Goal: Transaction & Acquisition: Purchase product/service

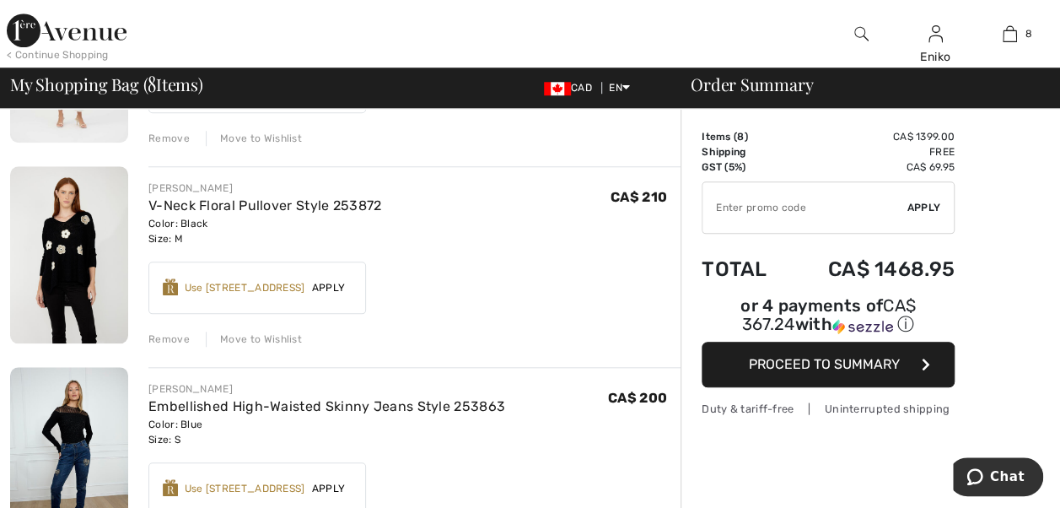
scroll to position [506, 0]
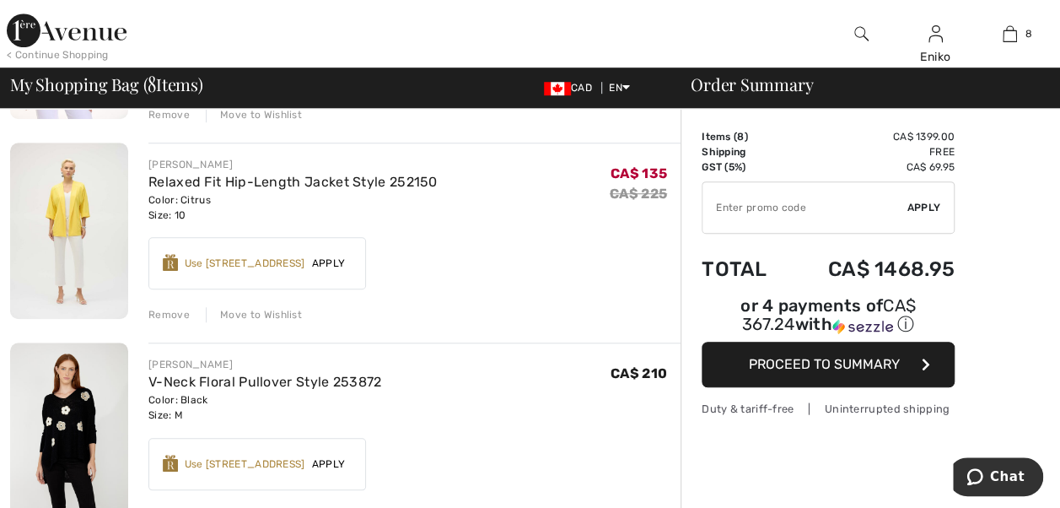
click at [152, 313] on div "Remove" at bounding box center [168, 314] width 41 height 15
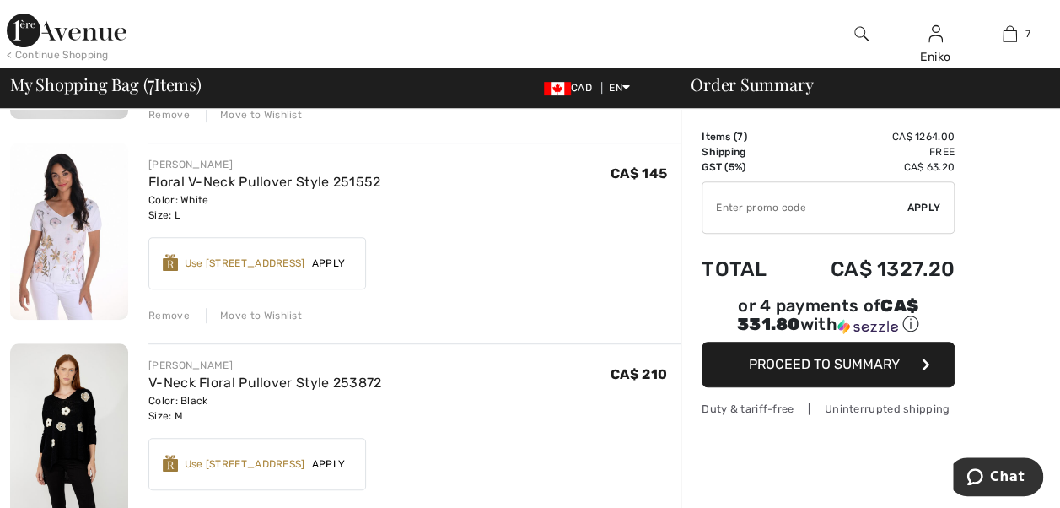
scroll to position [169, 0]
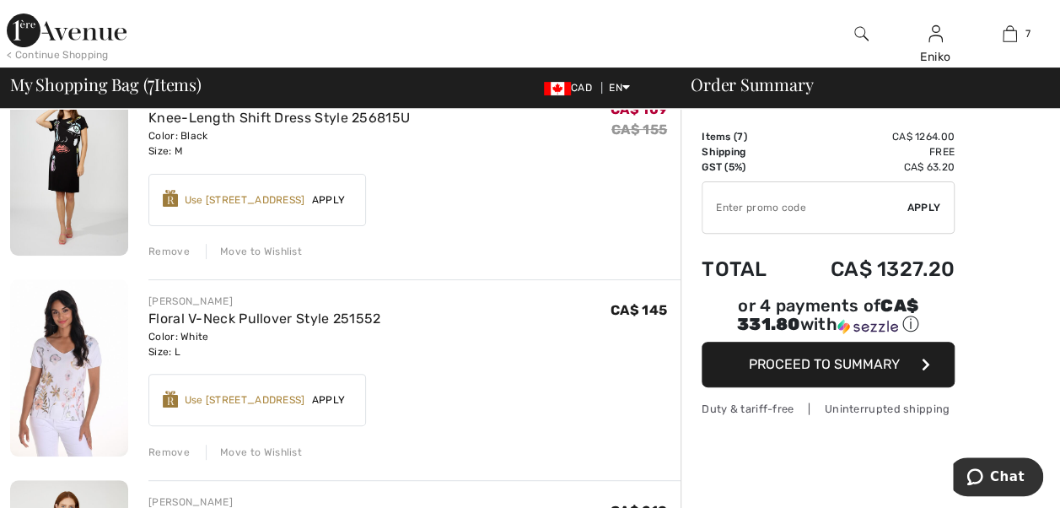
click at [159, 244] on div "Remove" at bounding box center [168, 251] width 41 height 15
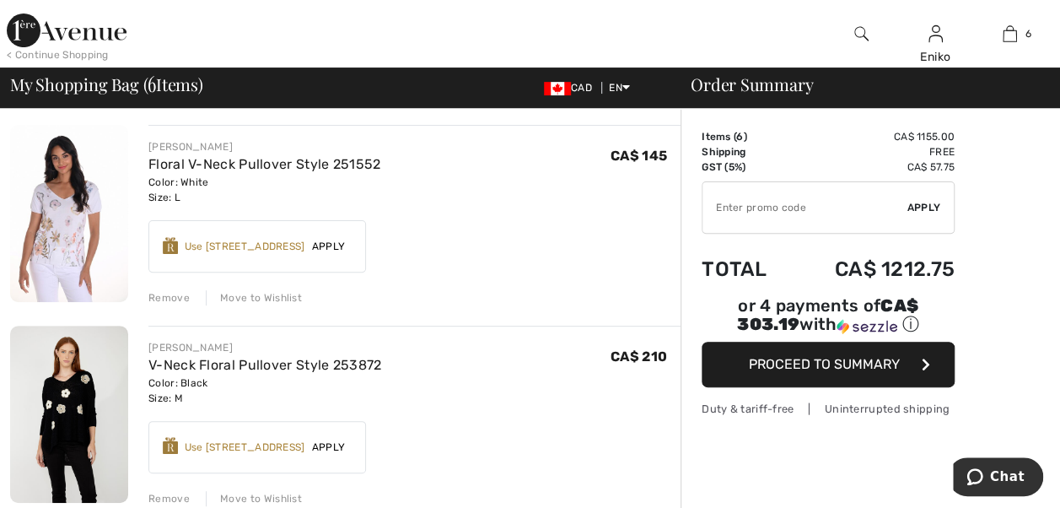
scroll to position [121, 0]
click at [174, 297] on div "Remove" at bounding box center [168, 298] width 41 height 15
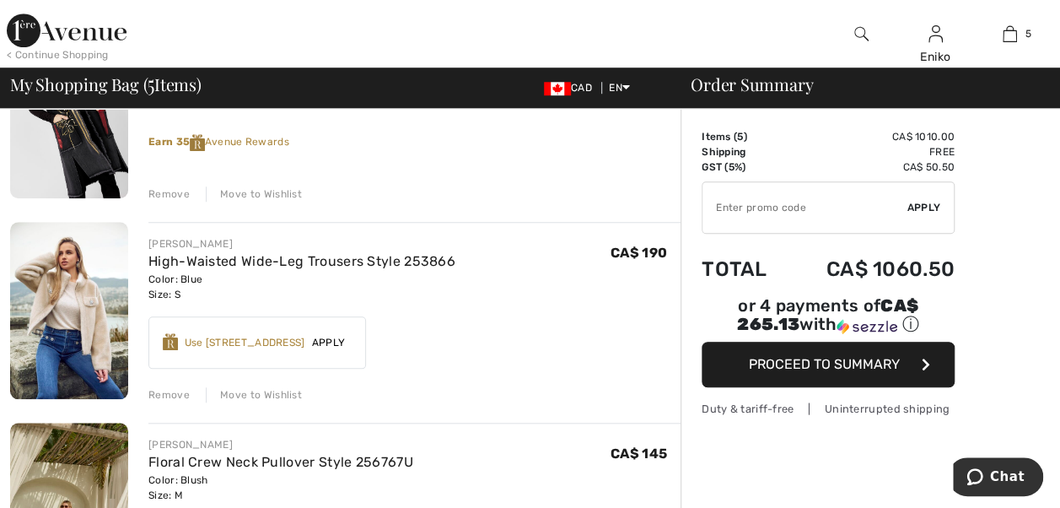
scroll to position [543, 0]
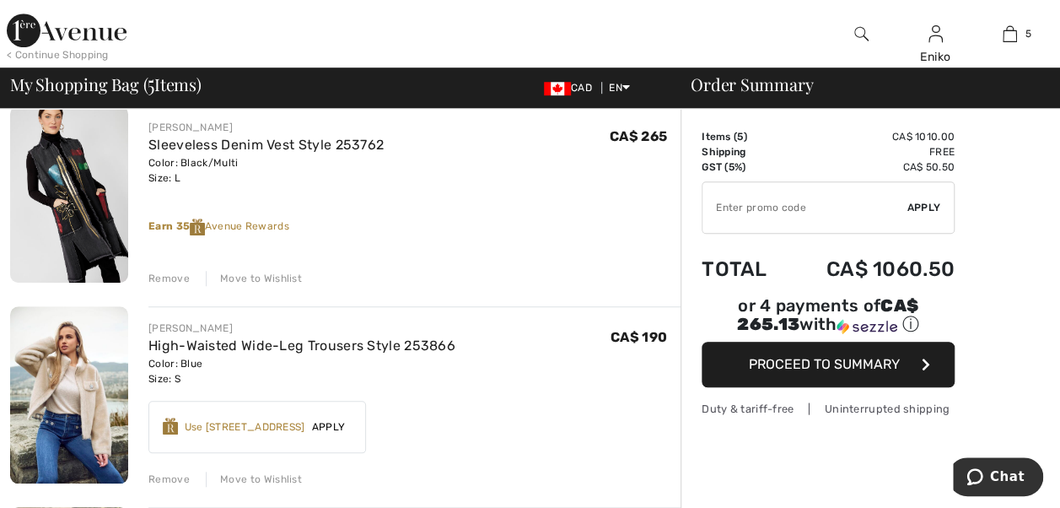
click at [258, 273] on div "Move to Wishlist" at bounding box center [254, 278] width 96 height 15
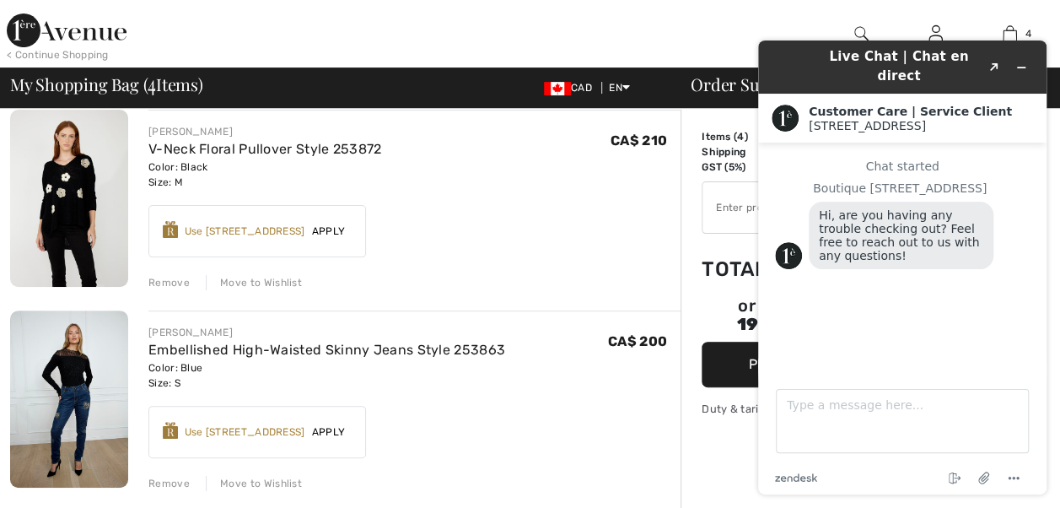
scroll to position [121, 0]
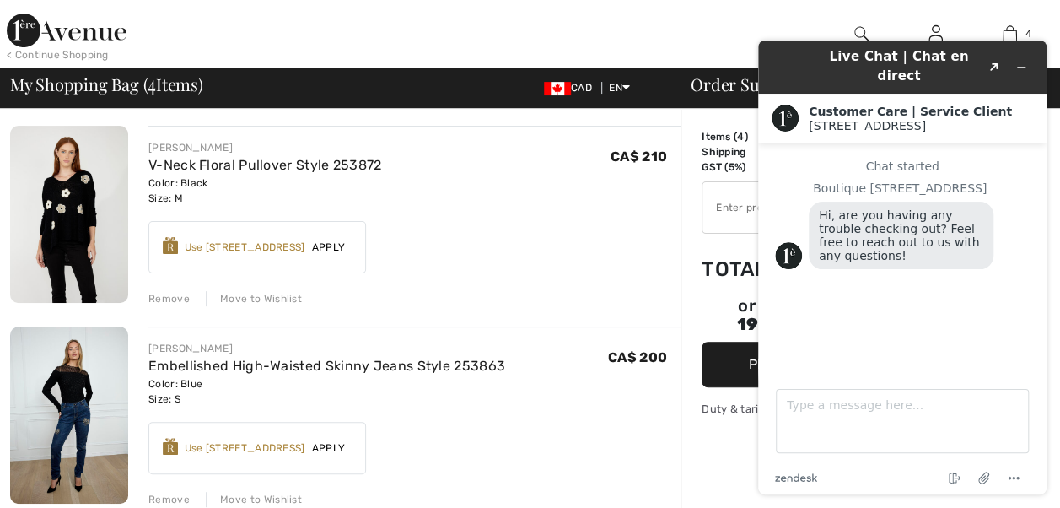
click at [256, 295] on div "Move to Wishlist" at bounding box center [254, 298] width 96 height 15
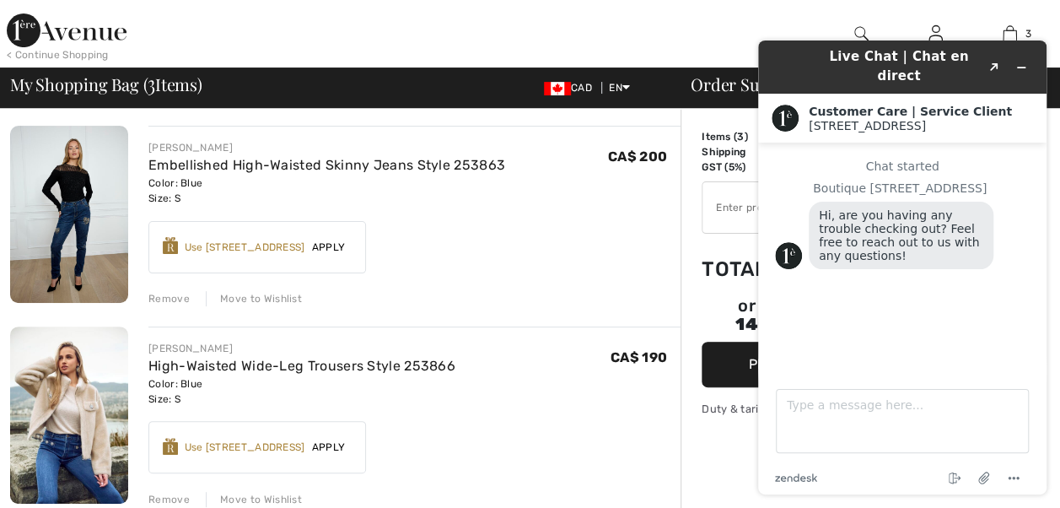
scroll to position [290, 0]
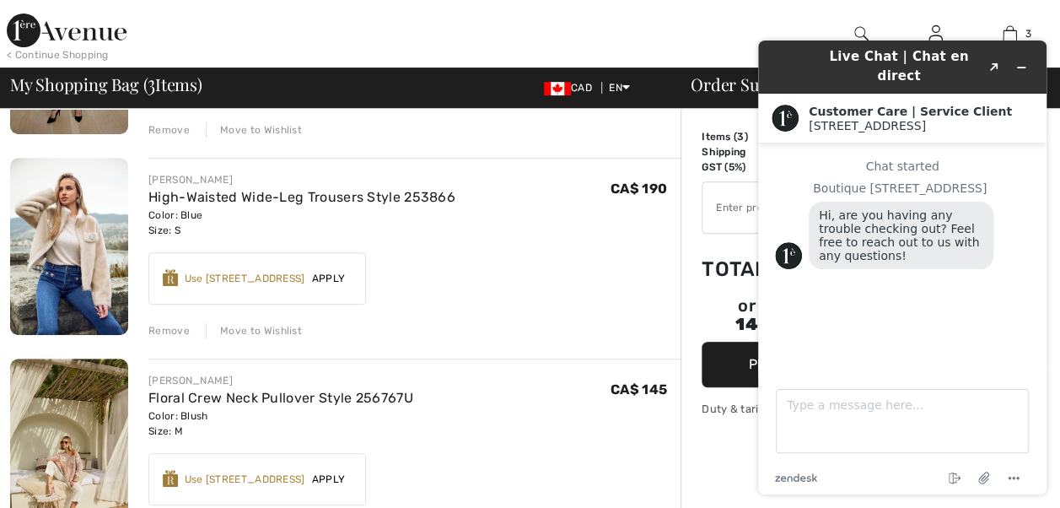
click at [334, 276] on span "Apply" at bounding box center [328, 278] width 47 height 15
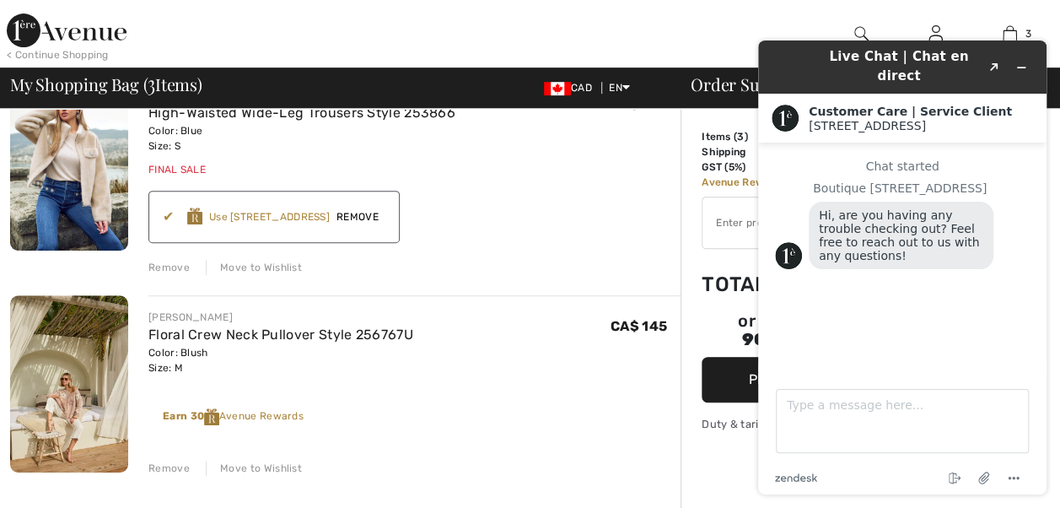
scroll to position [459, 0]
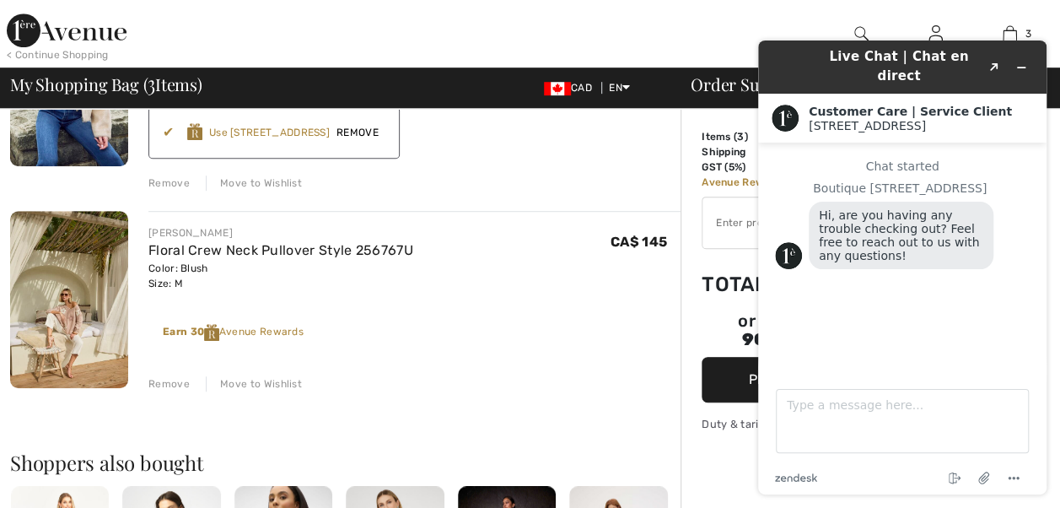
click at [244, 376] on div "Move to Wishlist" at bounding box center [254, 383] width 96 height 15
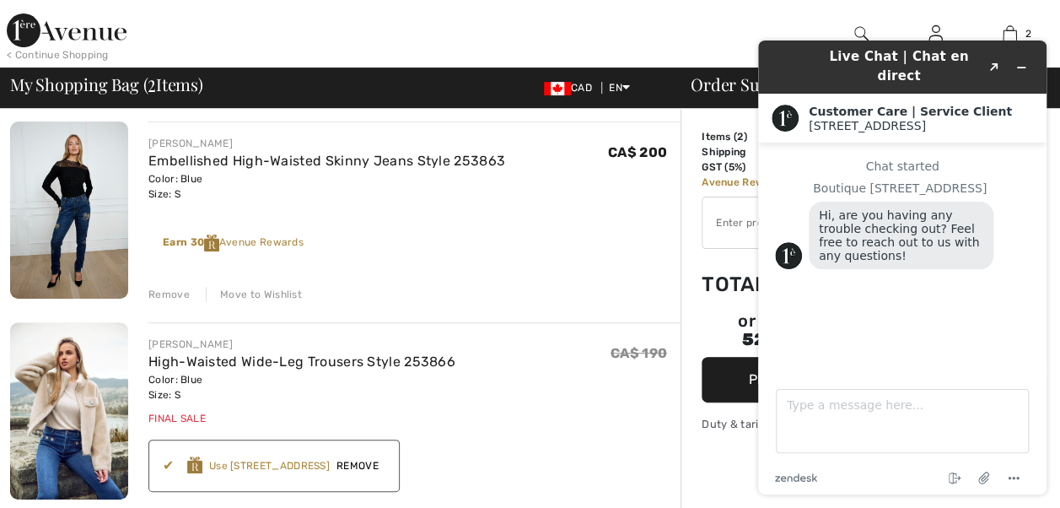
scroll to position [121, 0]
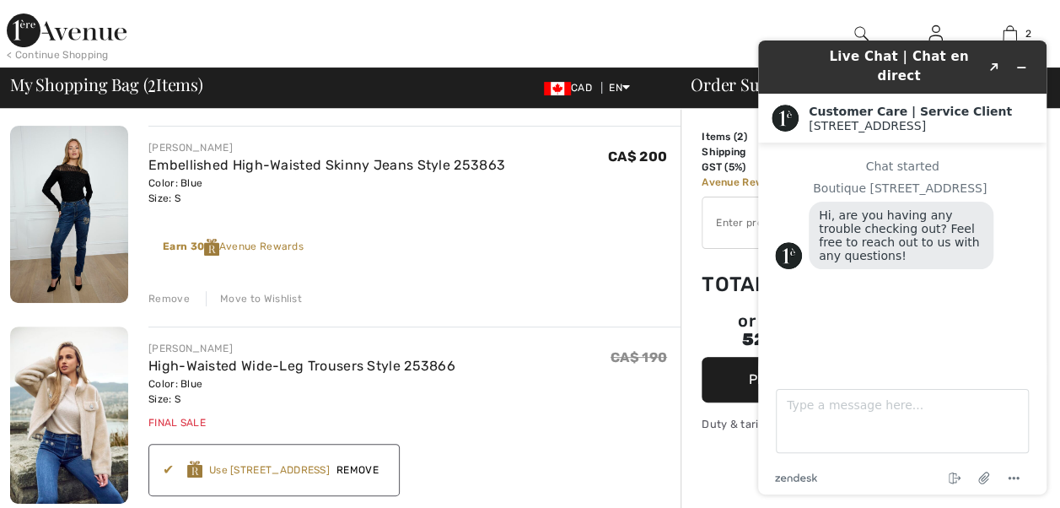
click at [590, 246] on div "Earn 30 Avenue Rewards ✔ Use 800 Avenue Rewards Apply Remove" at bounding box center [414, 240] width 532 height 59
click at [1017, 62] on icon "Minimize widget" at bounding box center [1022, 68] width 12 height 12
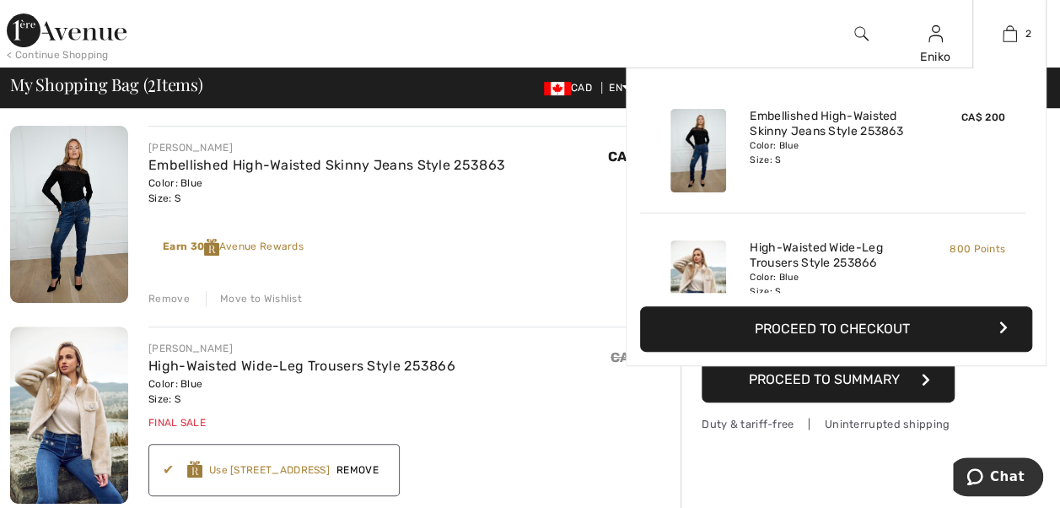
click at [841, 327] on button "Proceed to Checkout" at bounding box center [836, 329] width 392 height 46
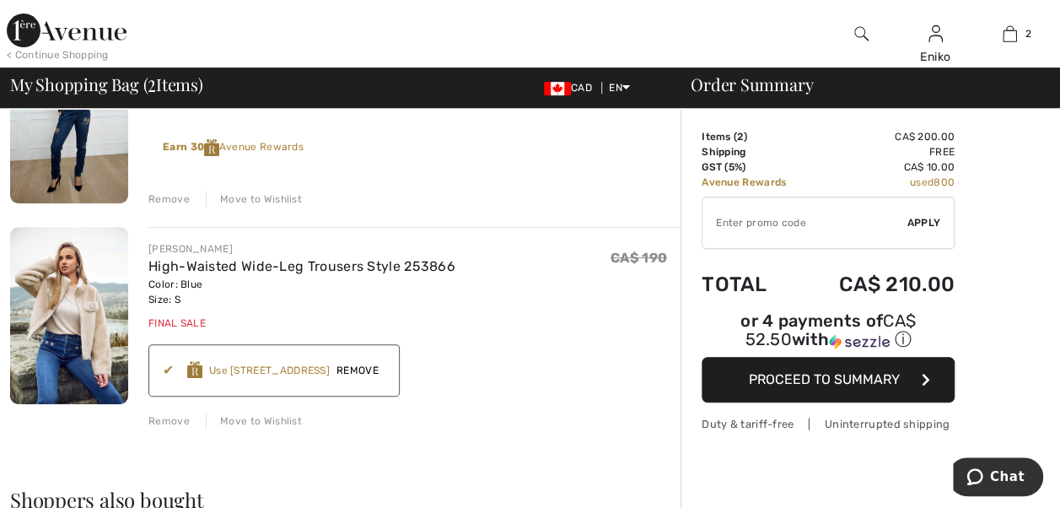
scroll to position [253, 0]
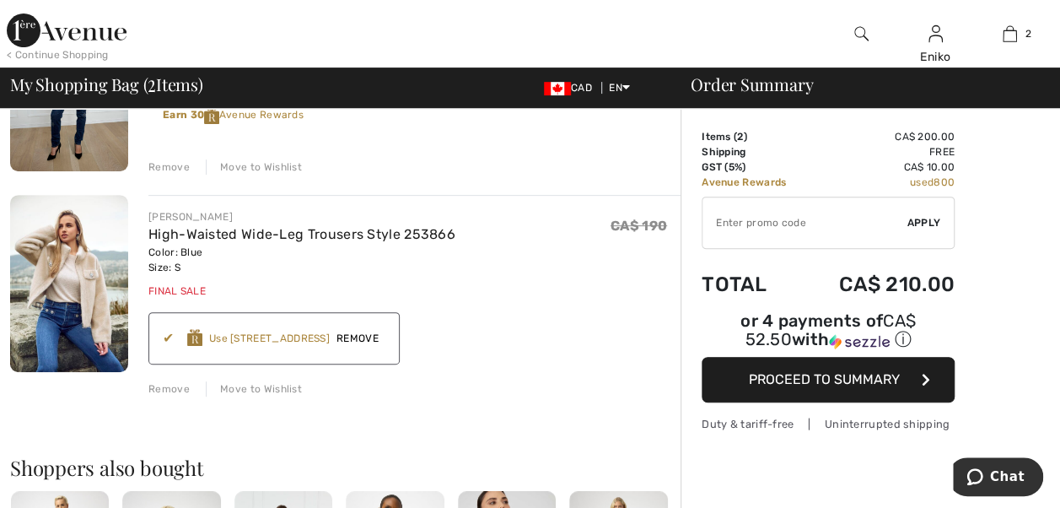
click at [374, 336] on span "Remove" at bounding box center [358, 338] width 56 height 15
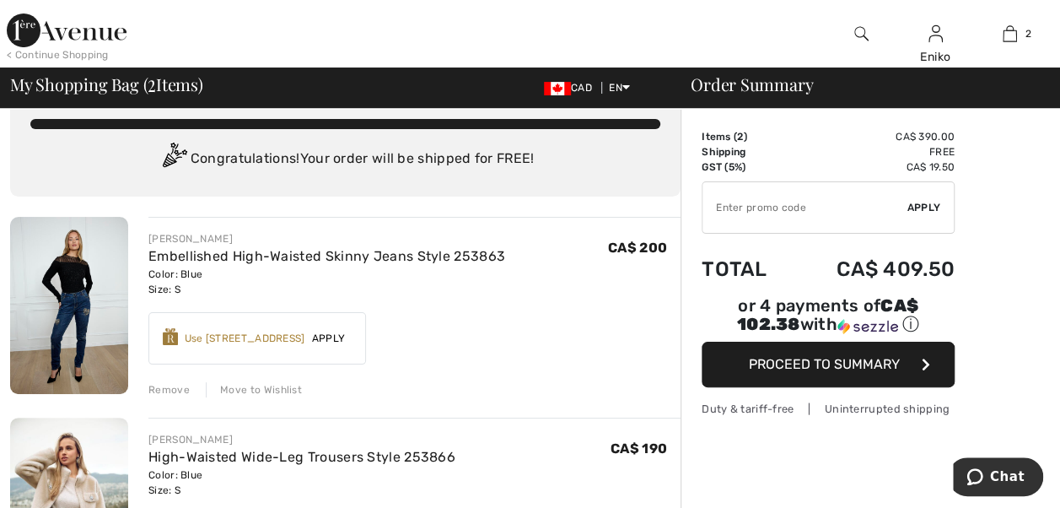
scroll to position [0, 0]
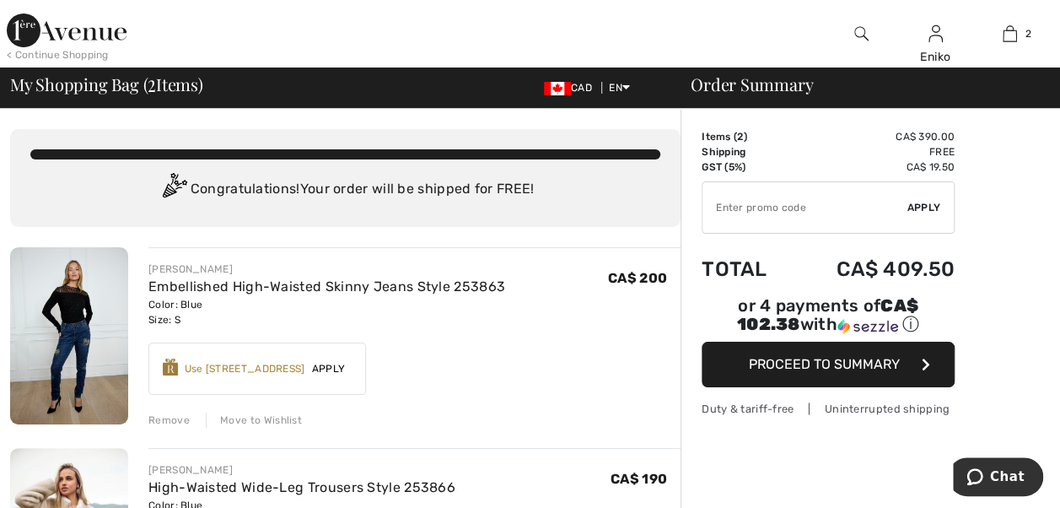
click at [339, 366] on span "Apply" at bounding box center [328, 368] width 47 height 15
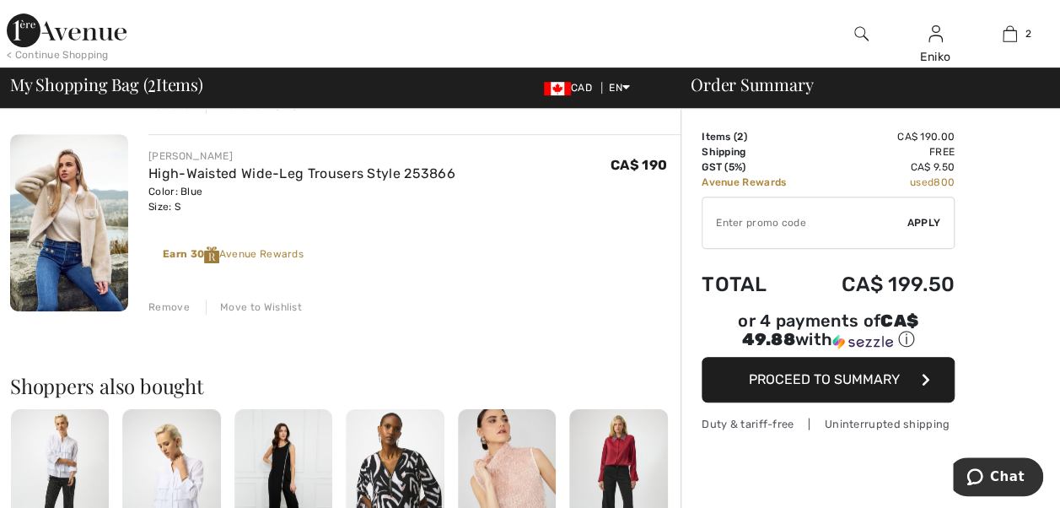
scroll to position [337, 0]
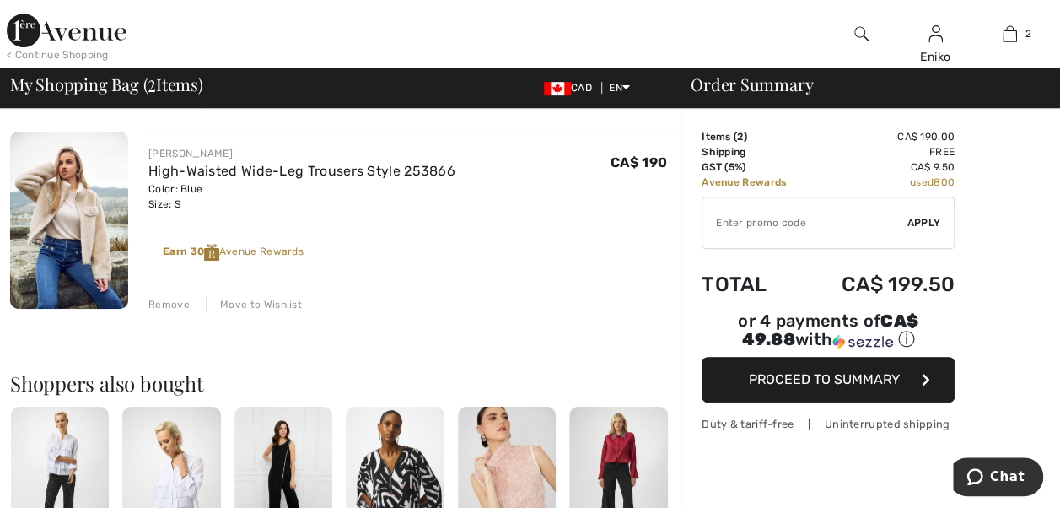
click at [793, 371] on span "Proceed to Summary" at bounding box center [824, 379] width 151 height 16
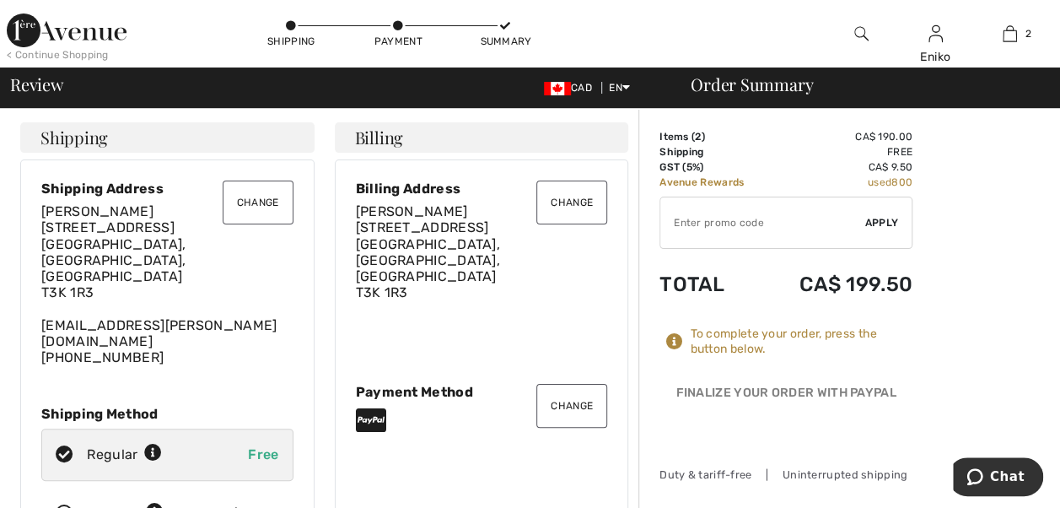
click at [569, 384] on button "Change" at bounding box center [571, 406] width 71 height 44
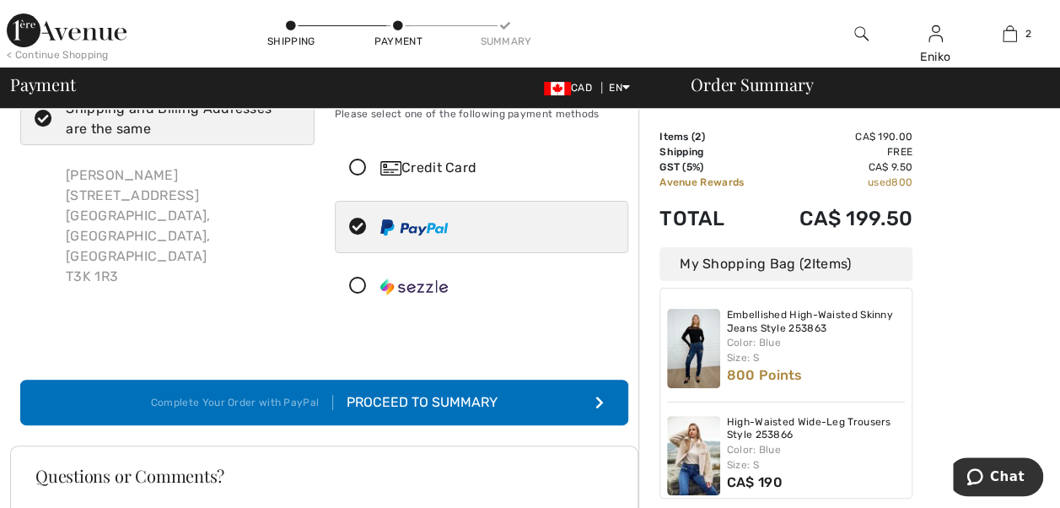
click at [356, 164] on icon at bounding box center [358, 168] width 45 height 18
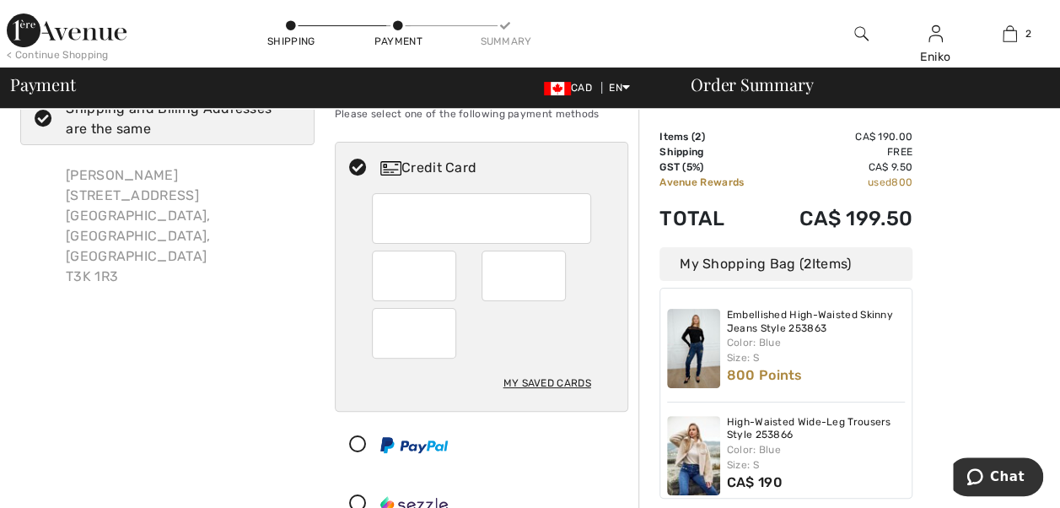
click at [544, 435] on div at bounding box center [475, 444] width 279 height 51
radio input "true"
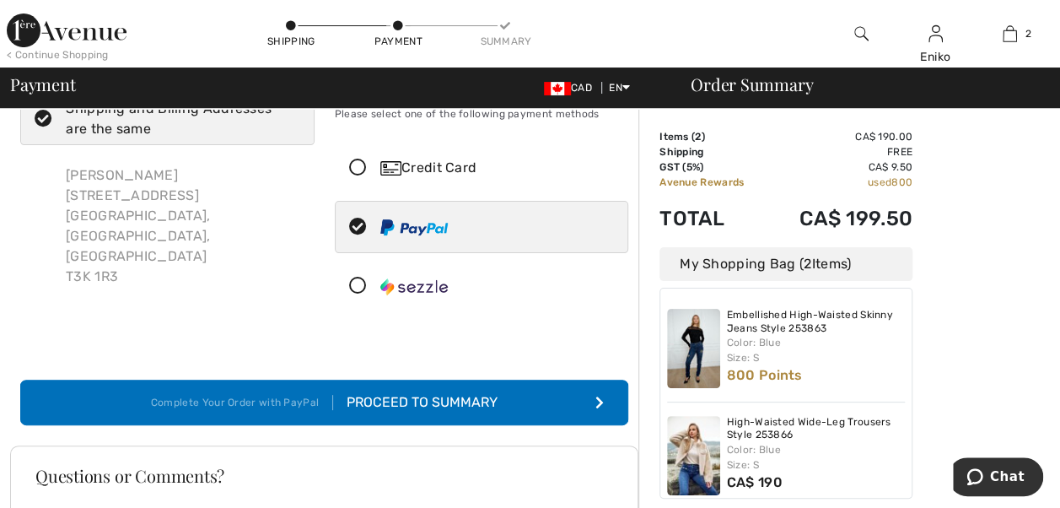
click at [354, 161] on icon at bounding box center [358, 168] width 45 height 18
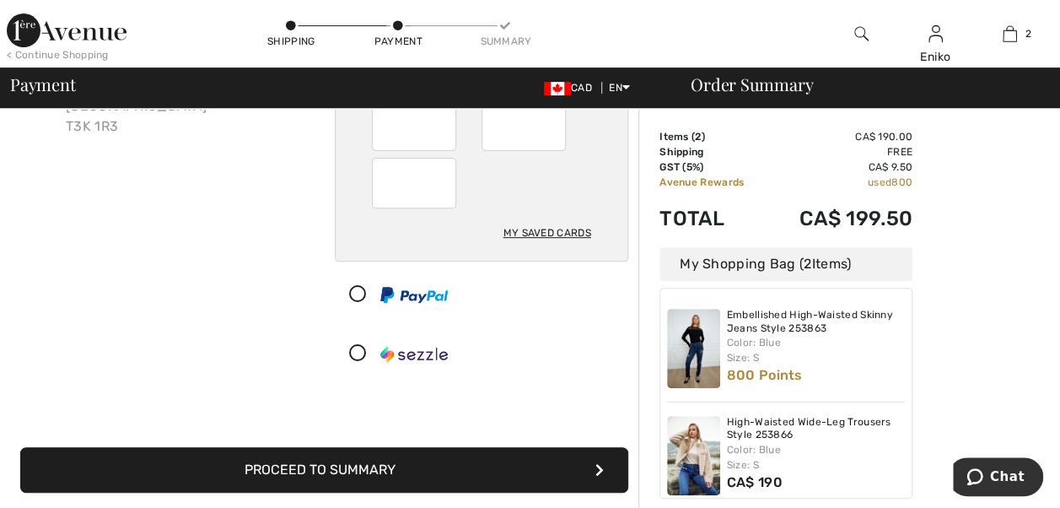
scroll to position [229, 0]
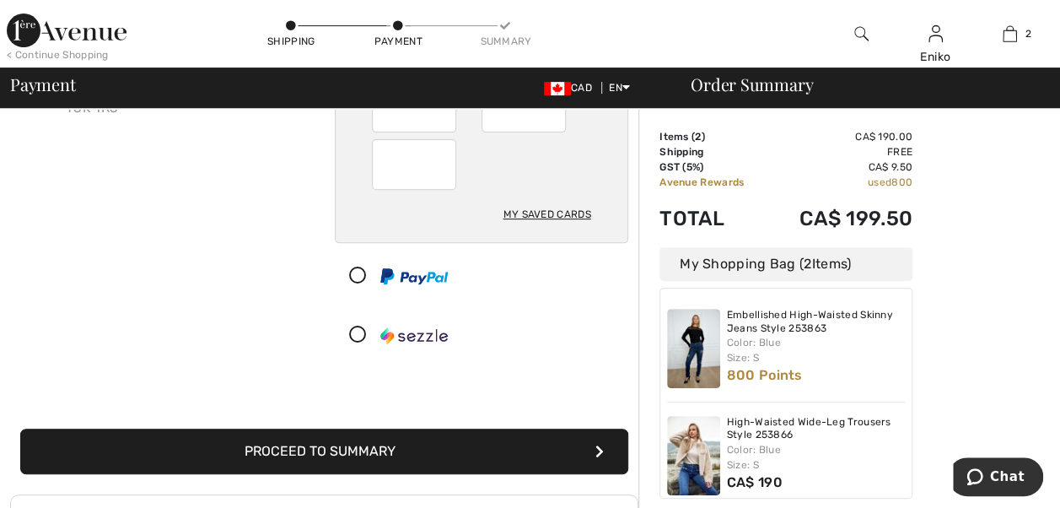
click at [386, 451] on button "Proceed to Summary" at bounding box center [324, 452] width 608 height 46
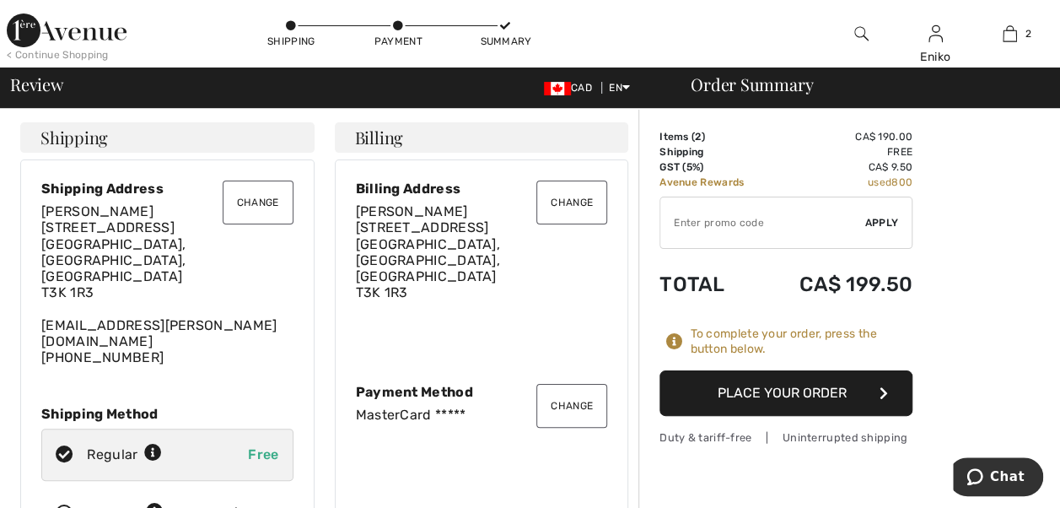
click at [736, 396] on button "Place Your Order" at bounding box center [786, 393] width 253 height 46
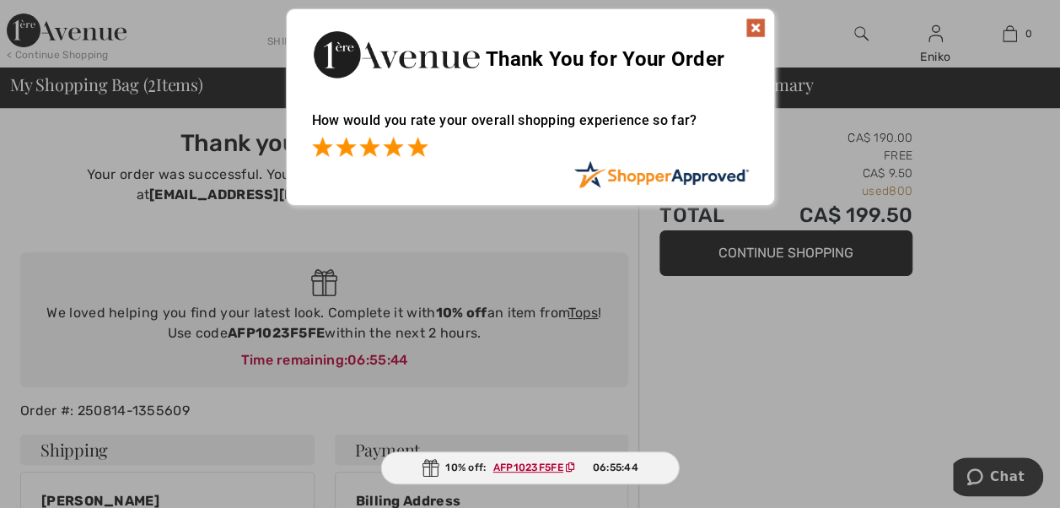
click at [412, 143] on span at bounding box center [417, 147] width 20 height 20
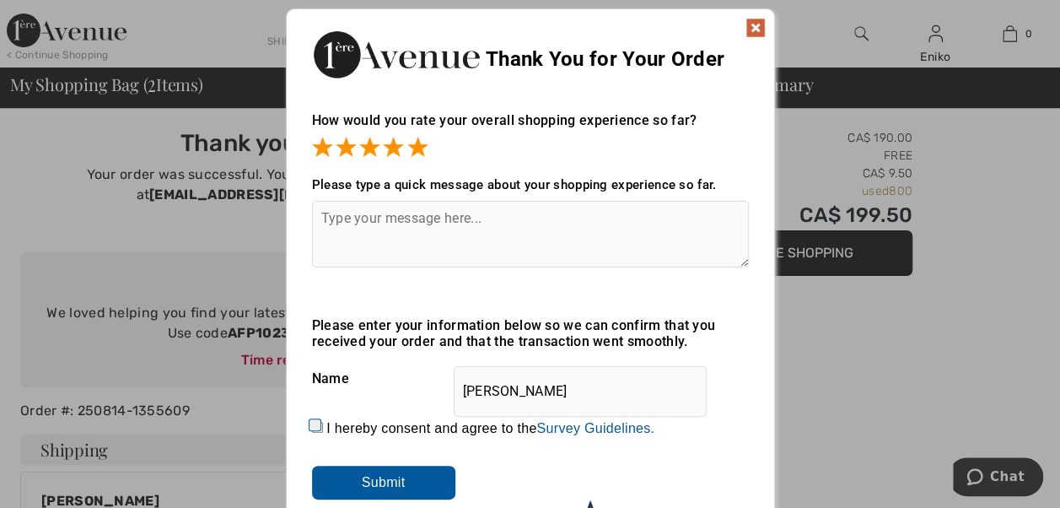
click at [321, 428] on input "I hereby consent and agree to the By submitting a review, you grant permission …" at bounding box center [317, 427] width 11 height 11
checkbox input "true"
click at [388, 476] on input "Submit" at bounding box center [383, 483] width 143 height 34
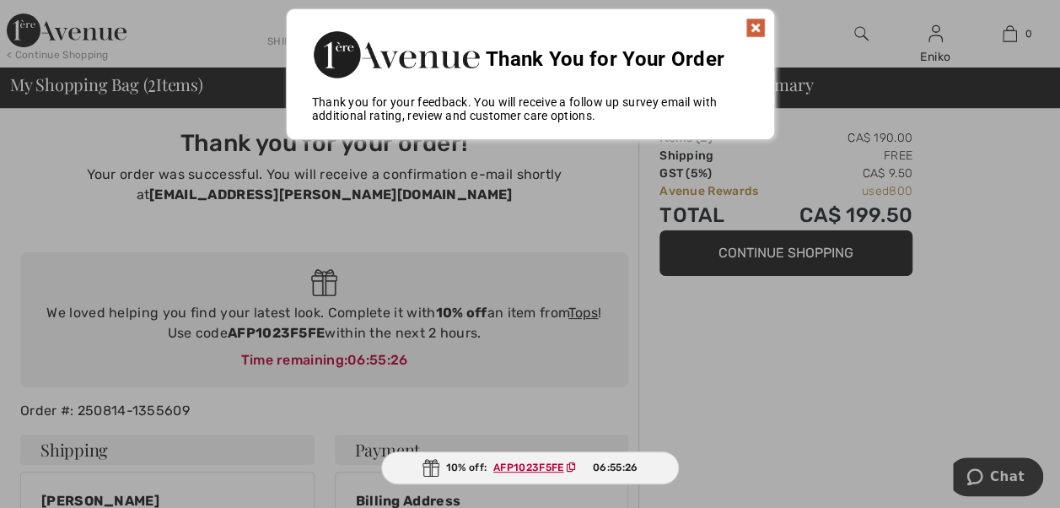
click at [761, 28] on img at bounding box center [756, 28] width 20 height 20
